Goal: Task Accomplishment & Management: Manage account settings

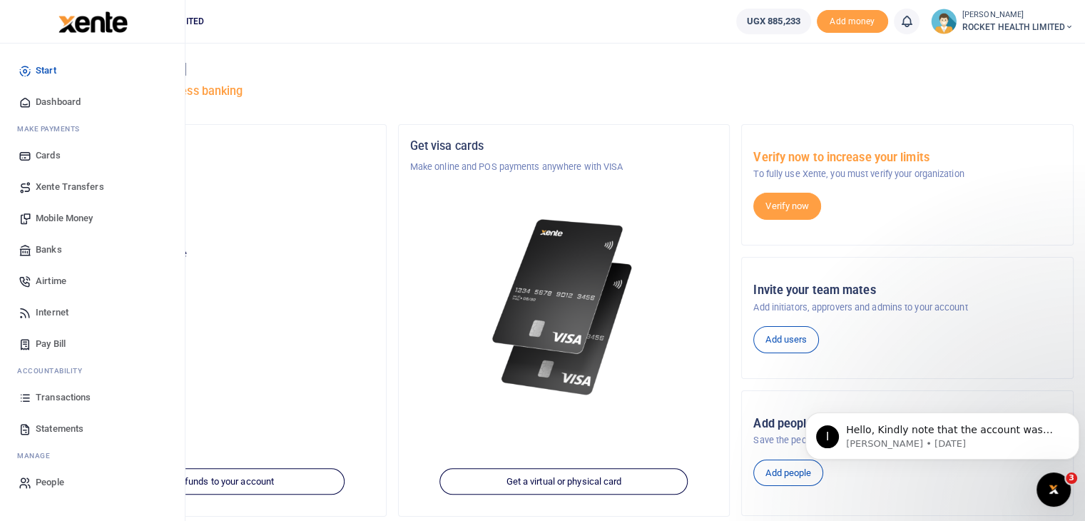
click at [81, 397] on span "Transactions" at bounding box center [63, 397] width 55 height 14
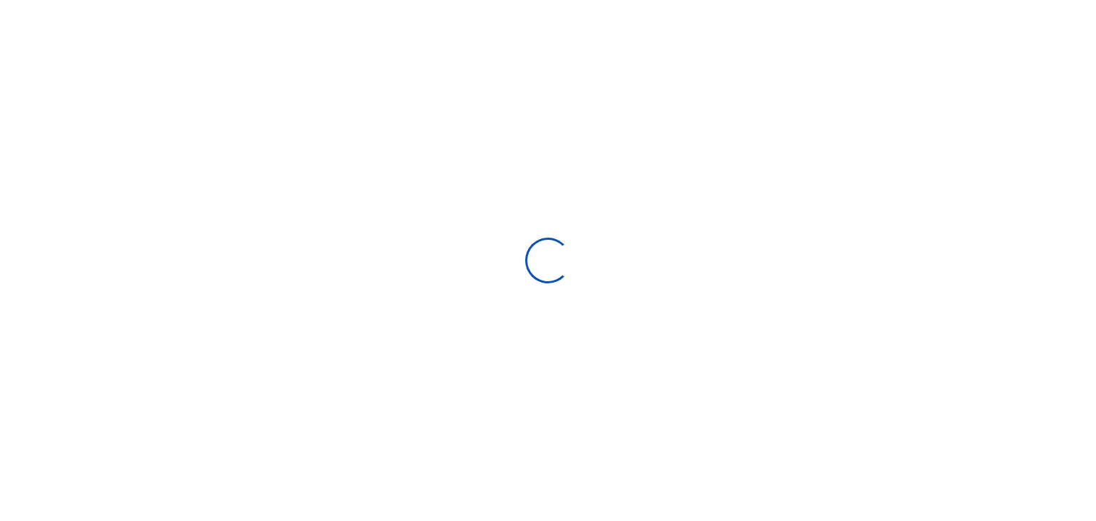
select select
type input "[DATE] - [DATE]"
